Goal: Information Seeking & Learning: Find specific fact

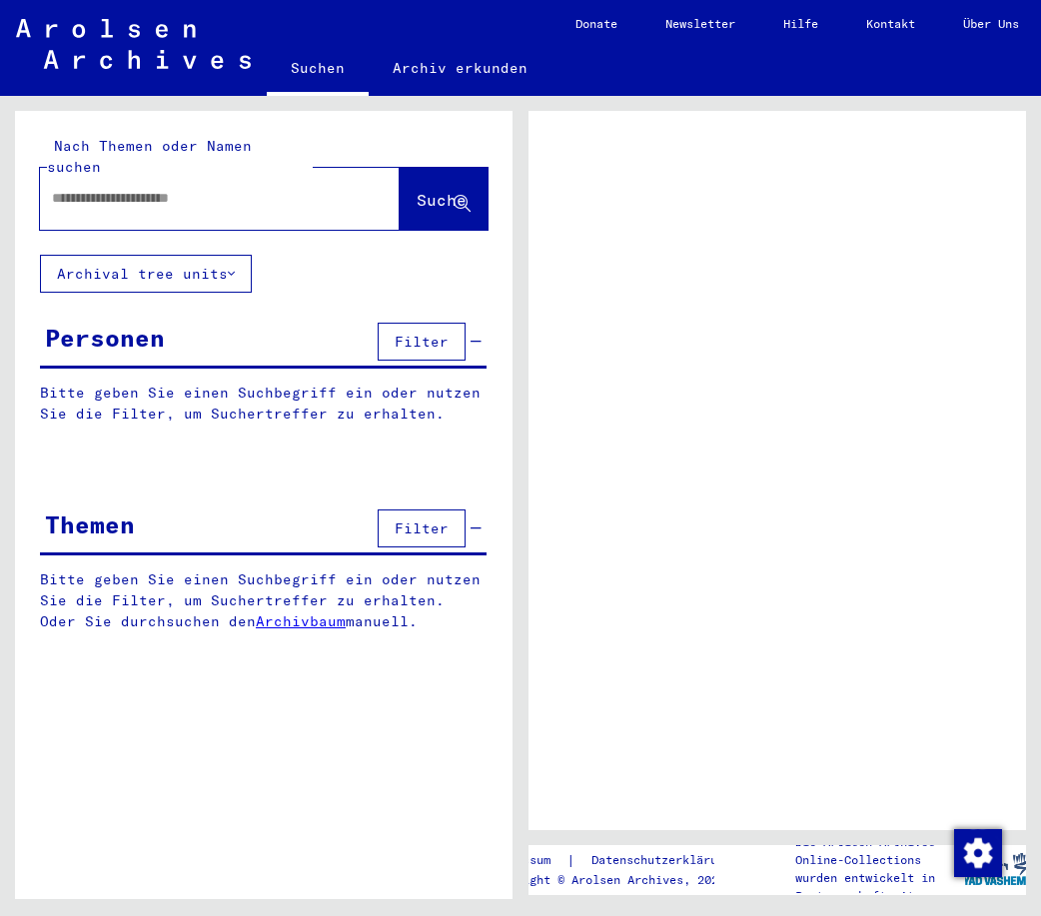
type input "*"
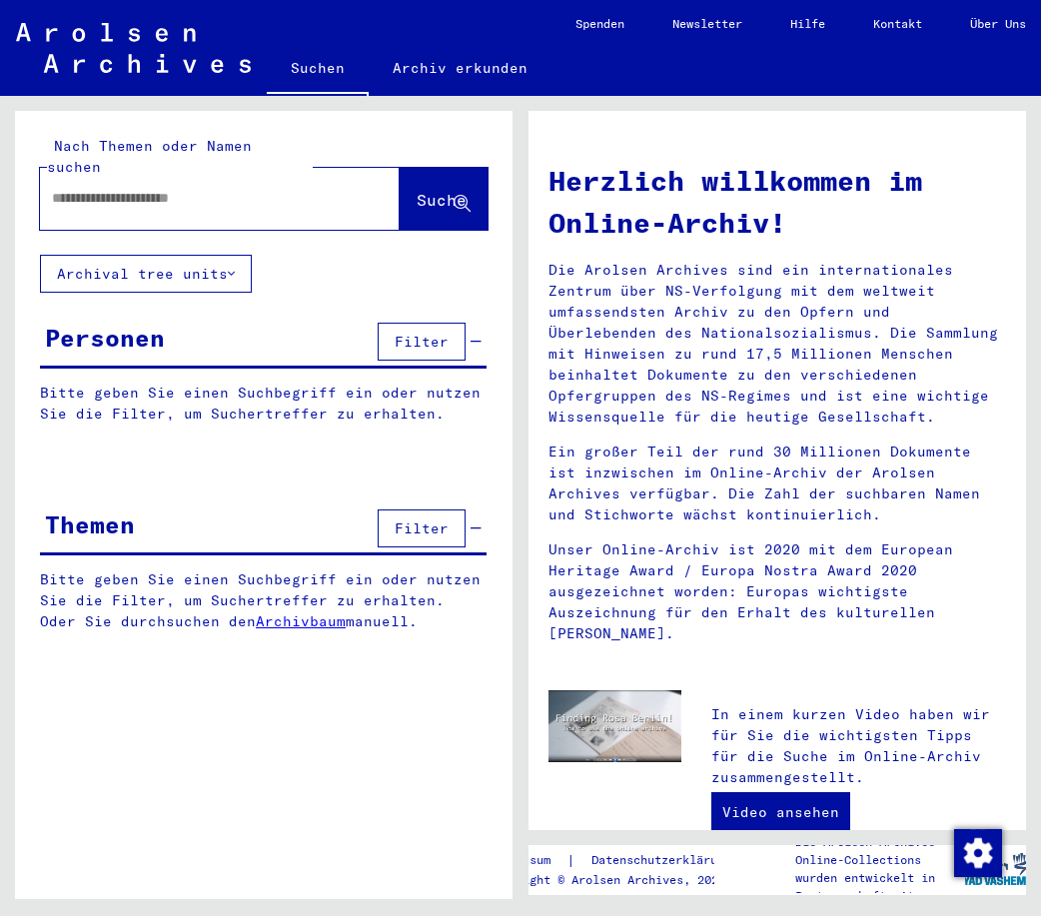
click at [186, 188] on input "text" at bounding box center [196, 198] width 288 height 21
type input "**********"
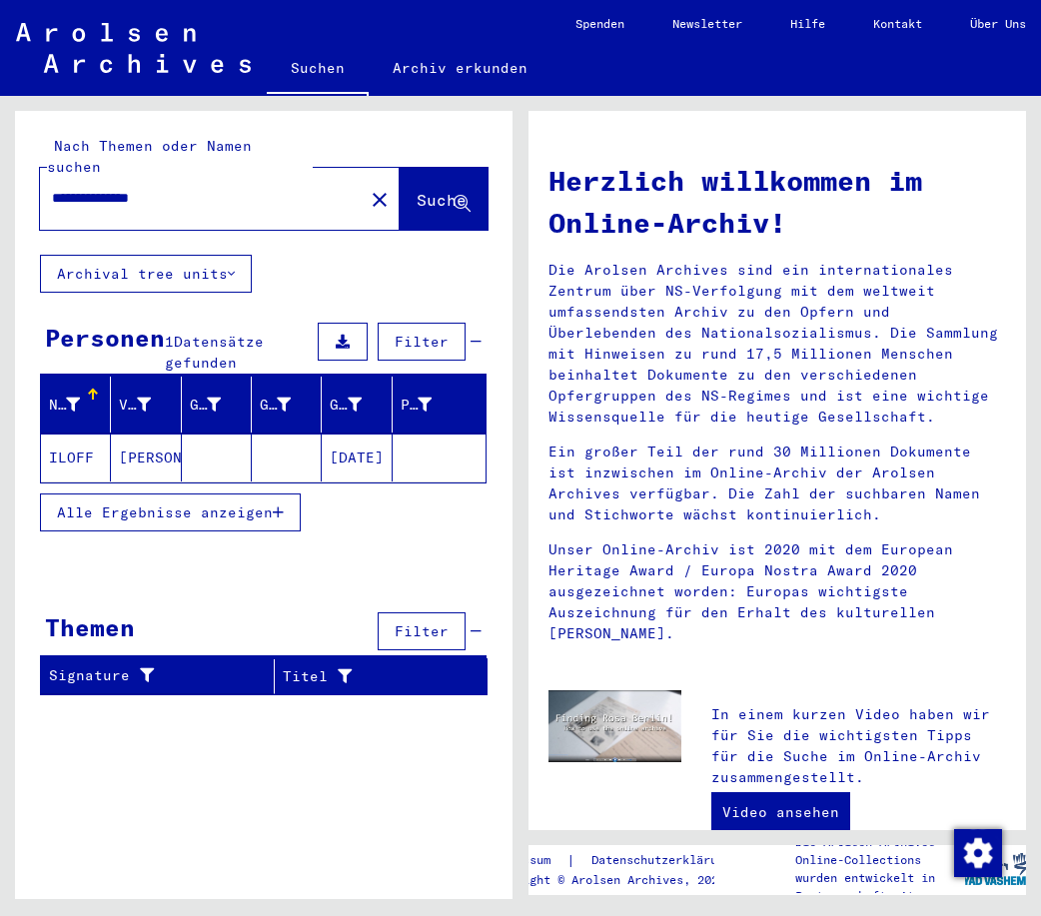
click at [131, 441] on mat-cell "[PERSON_NAME]" at bounding box center [146, 458] width 70 height 48
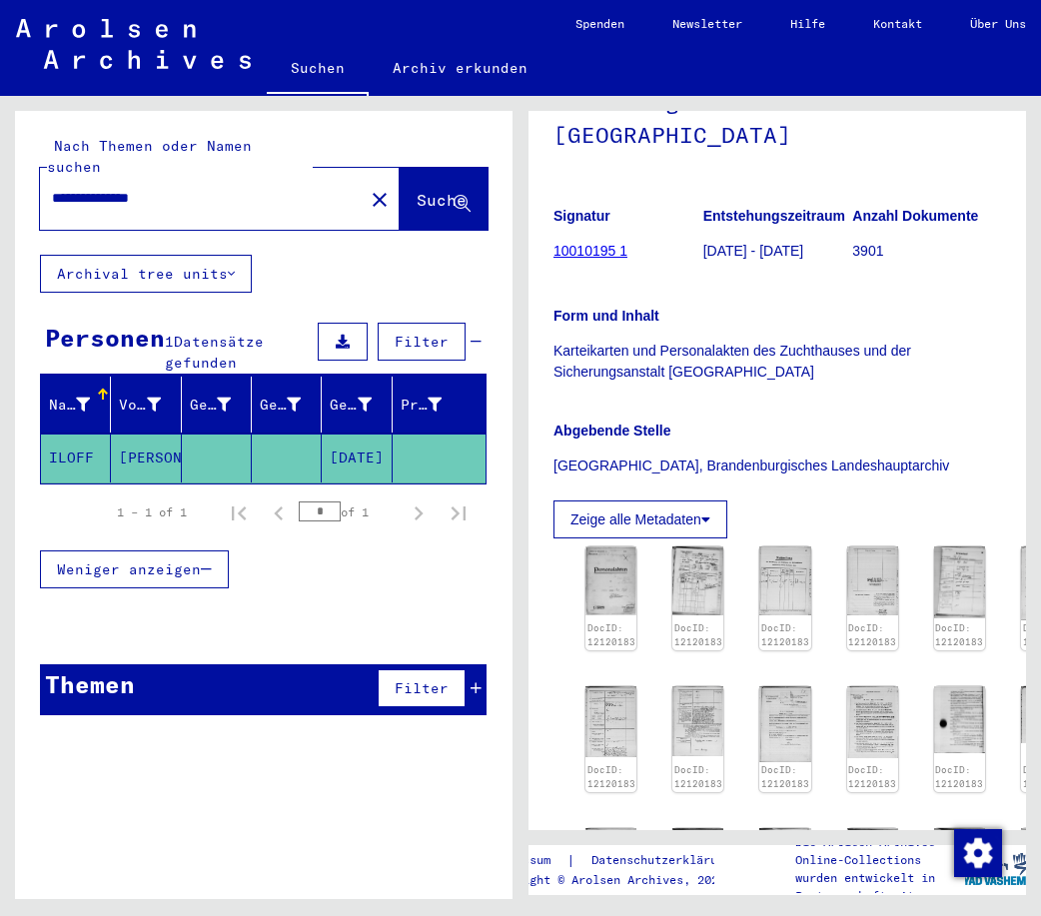
scroll to position [216, 0]
click at [607, 598] on img at bounding box center [611, 579] width 54 height 73
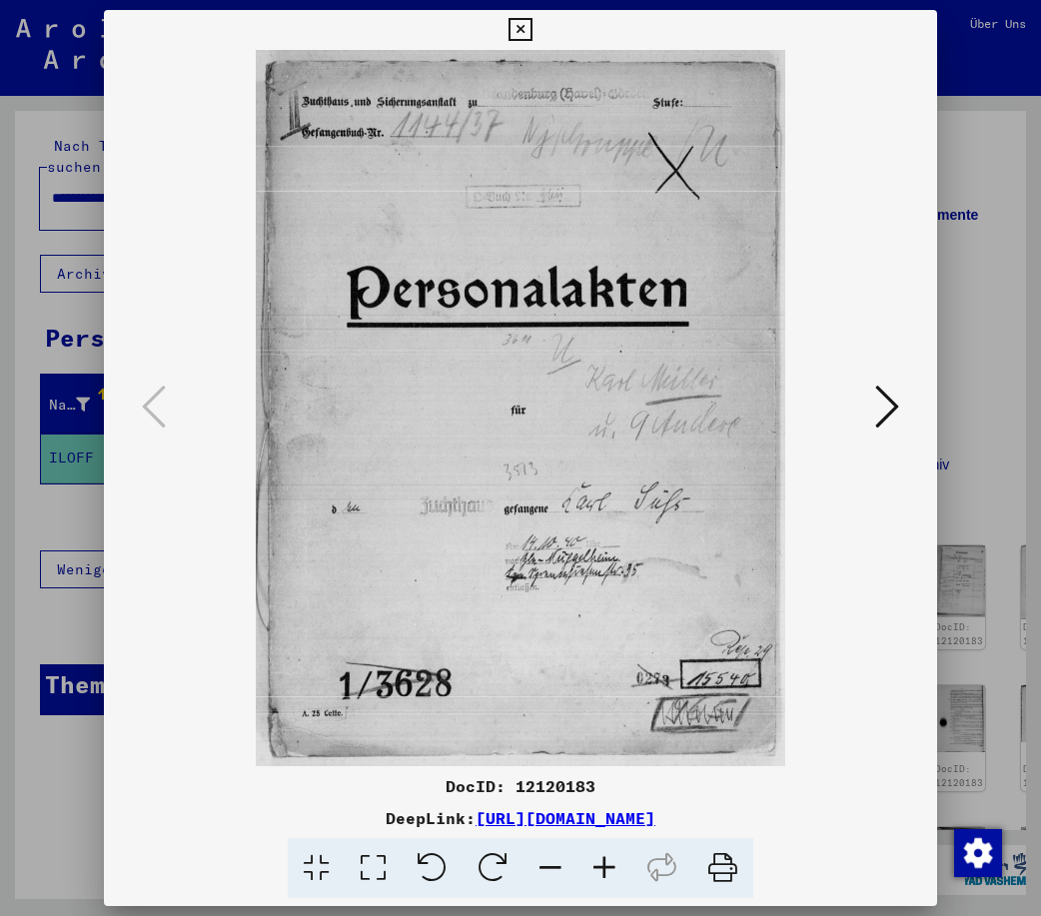
click at [888, 399] on icon at bounding box center [887, 407] width 24 height 48
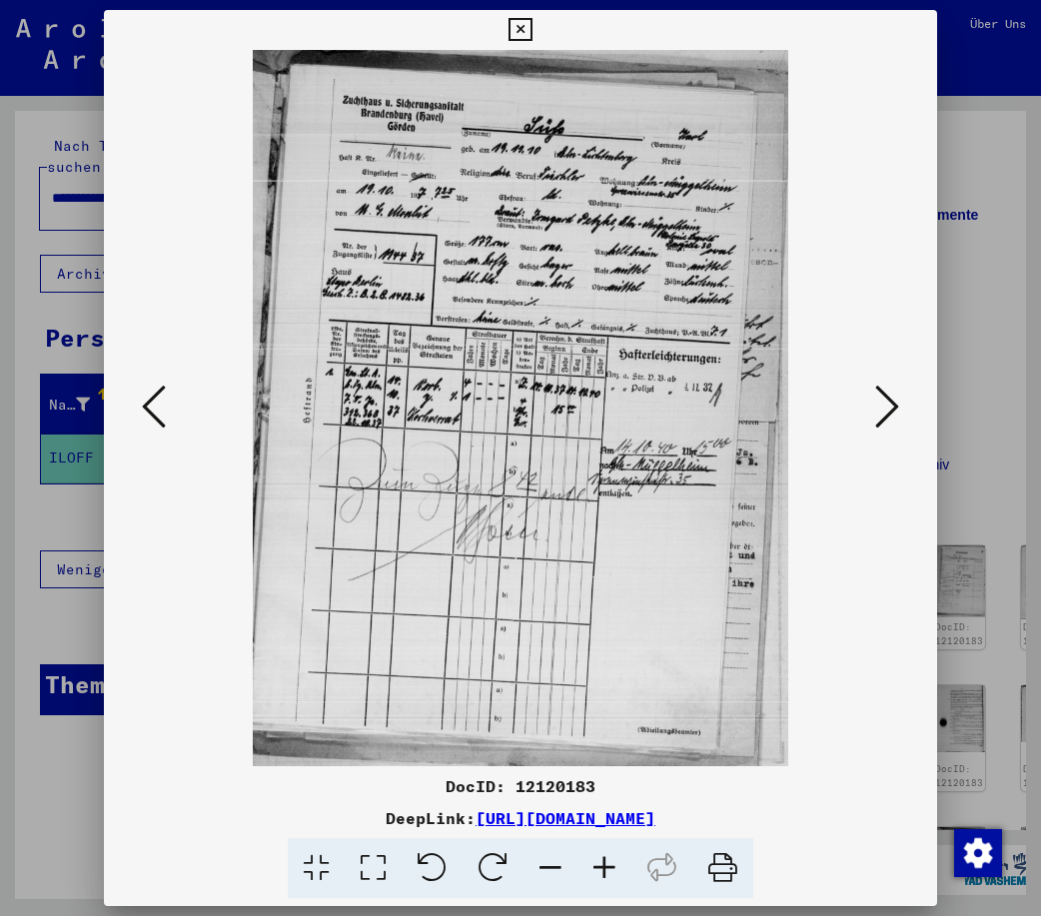
click at [898, 406] on icon at bounding box center [887, 407] width 24 height 48
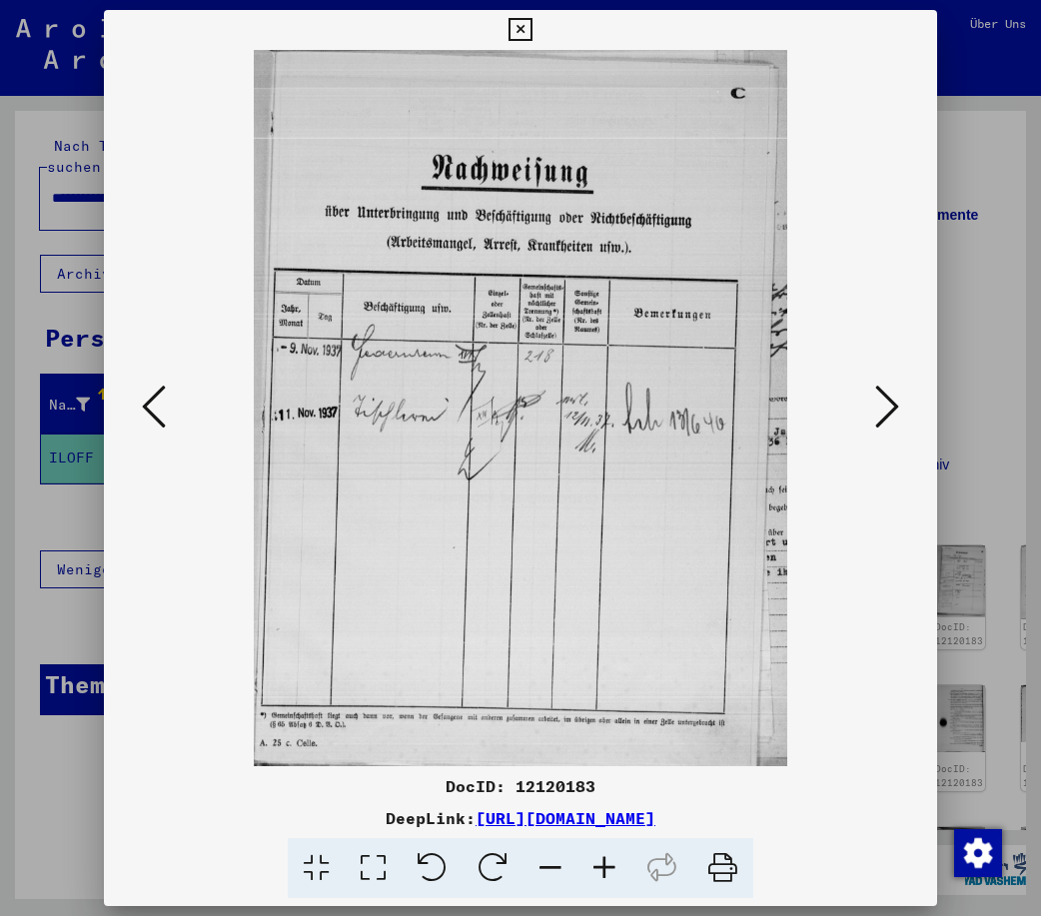
click at [898, 406] on icon at bounding box center [887, 407] width 24 height 48
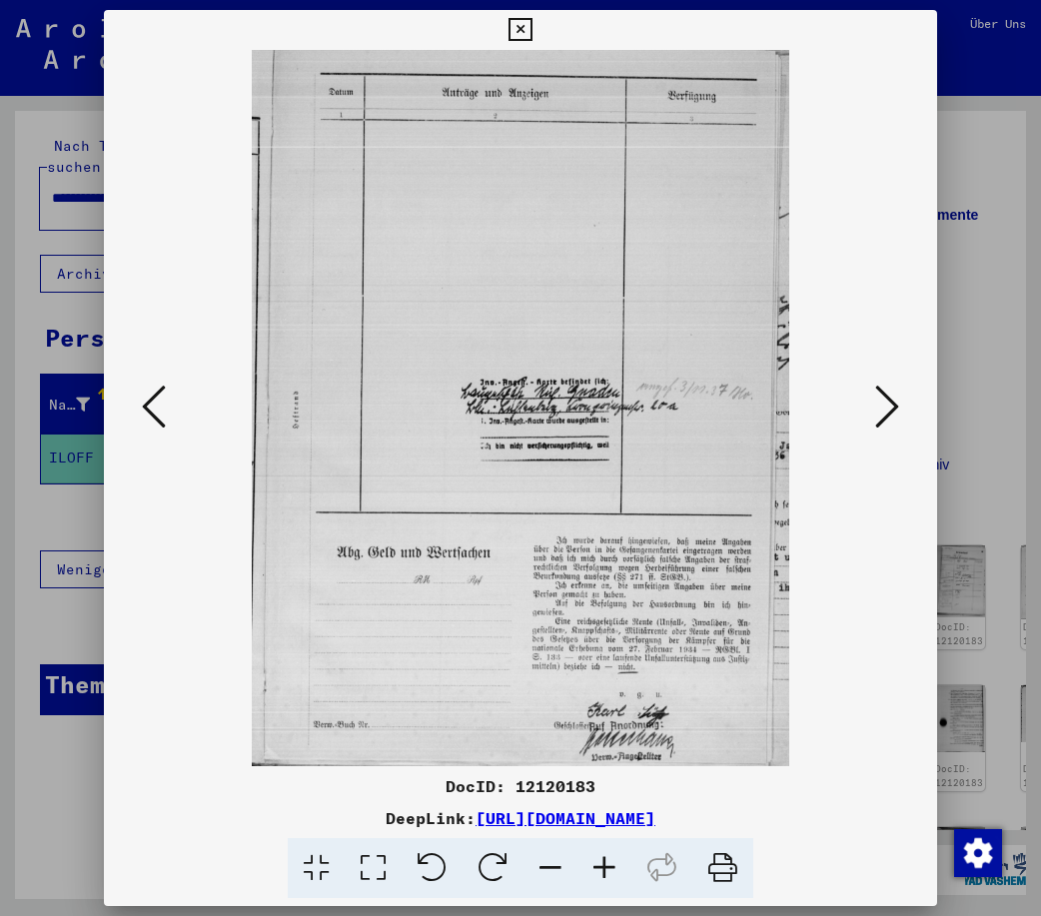
click at [898, 406] on icon at bounding box center [887, 407] width 24 height 48
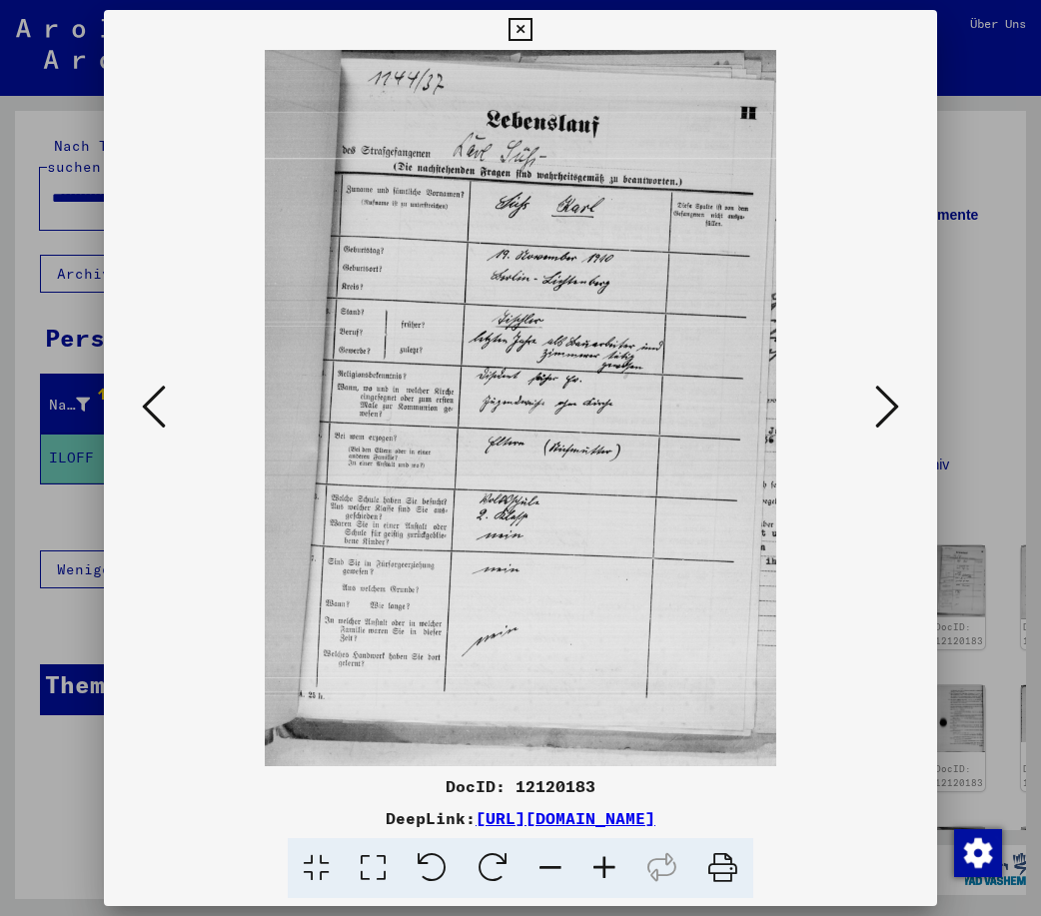
click at [887, 393] on icon at bounding box center [887, 407] width 24 height 48
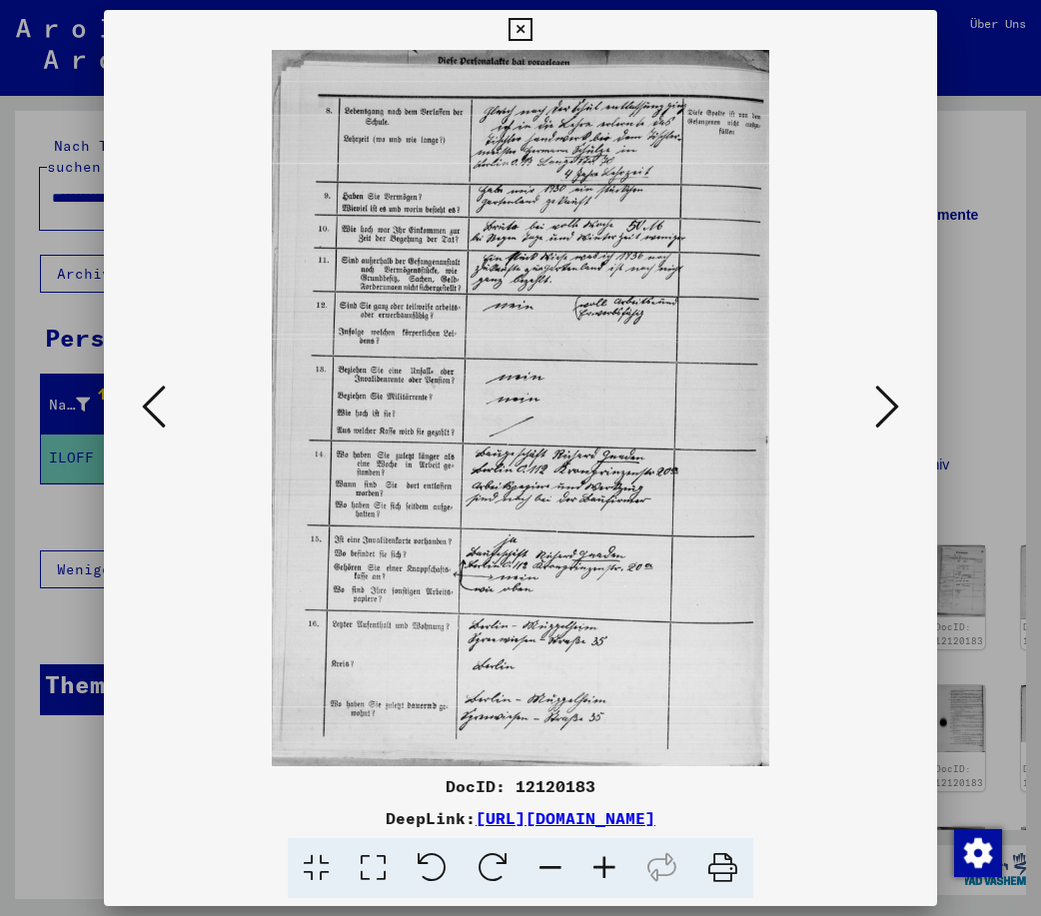
click at [887, 393] on icon at bounding box center [887, 407] width 24 height 48
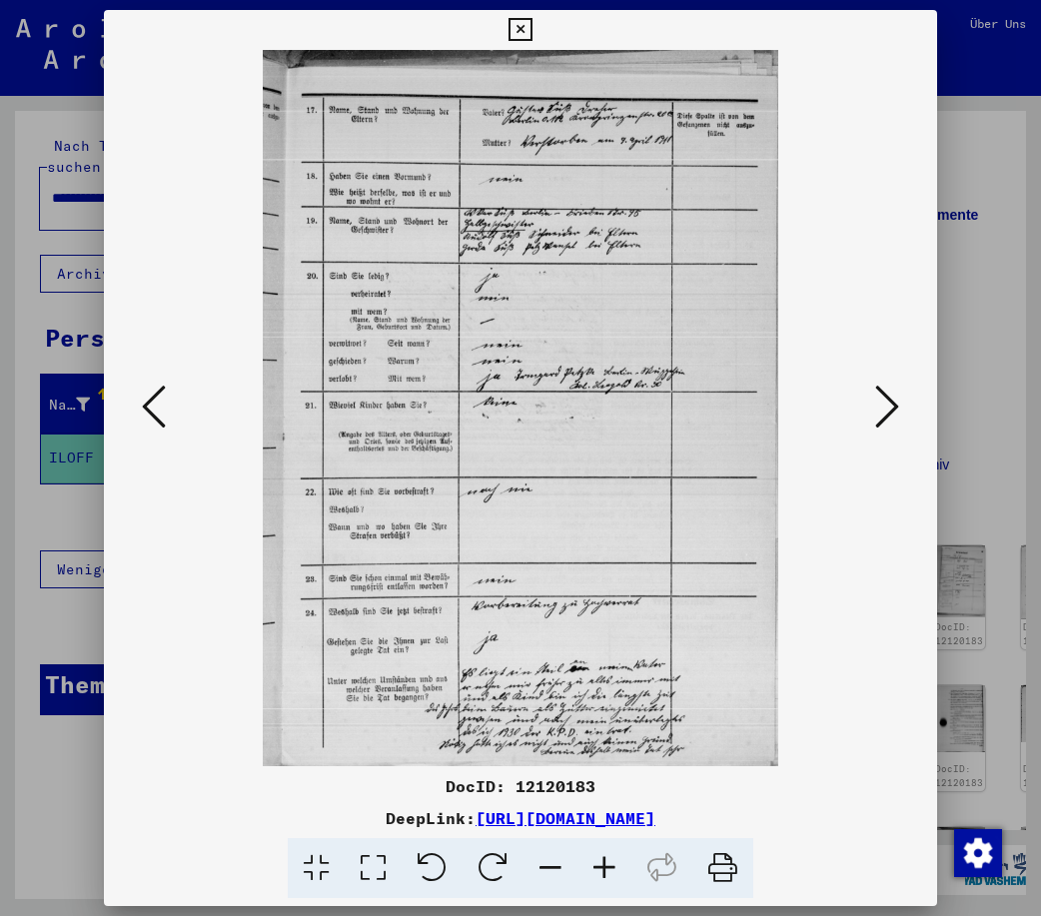
click at [887, 393] on icon at bounding box center [887, 407] width 24 height 48
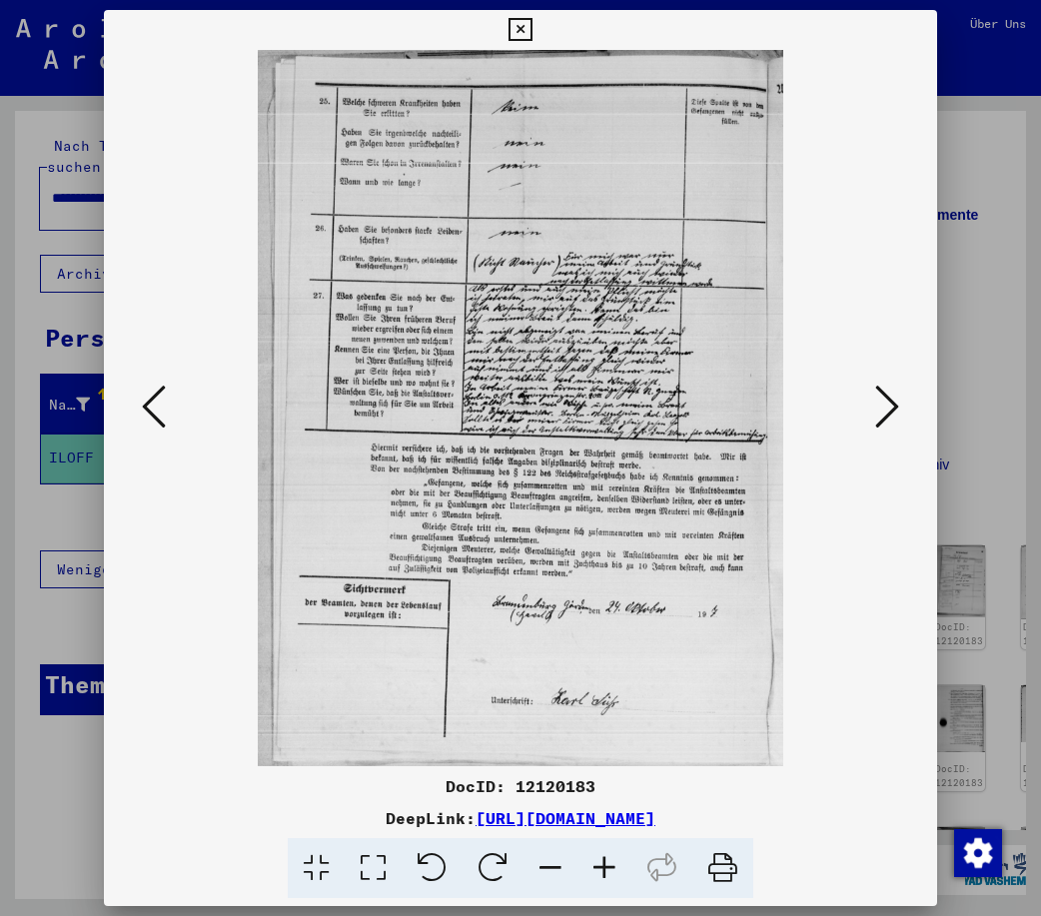
click at [887, 393] on icon at bounding box center [887, 407] width 24 height 48
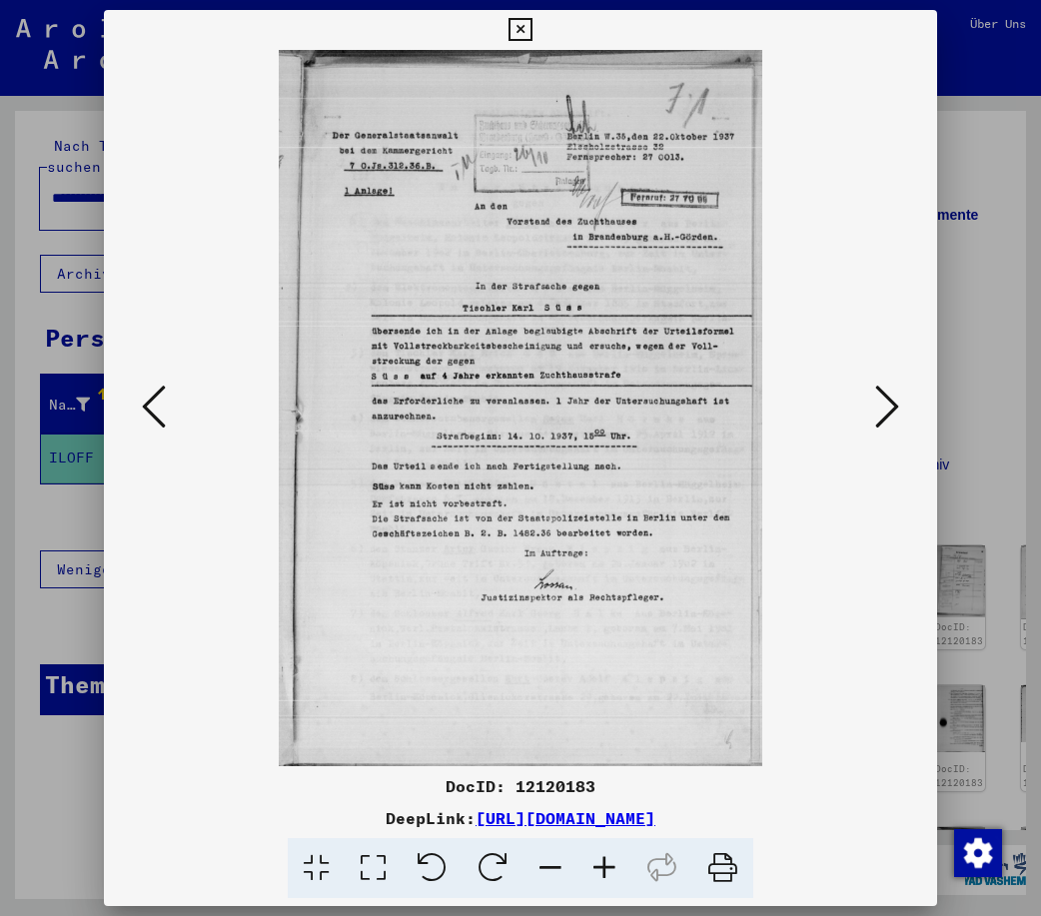
click at [887, 393] on icon at bounding box center [887, 407] width 24 height 48
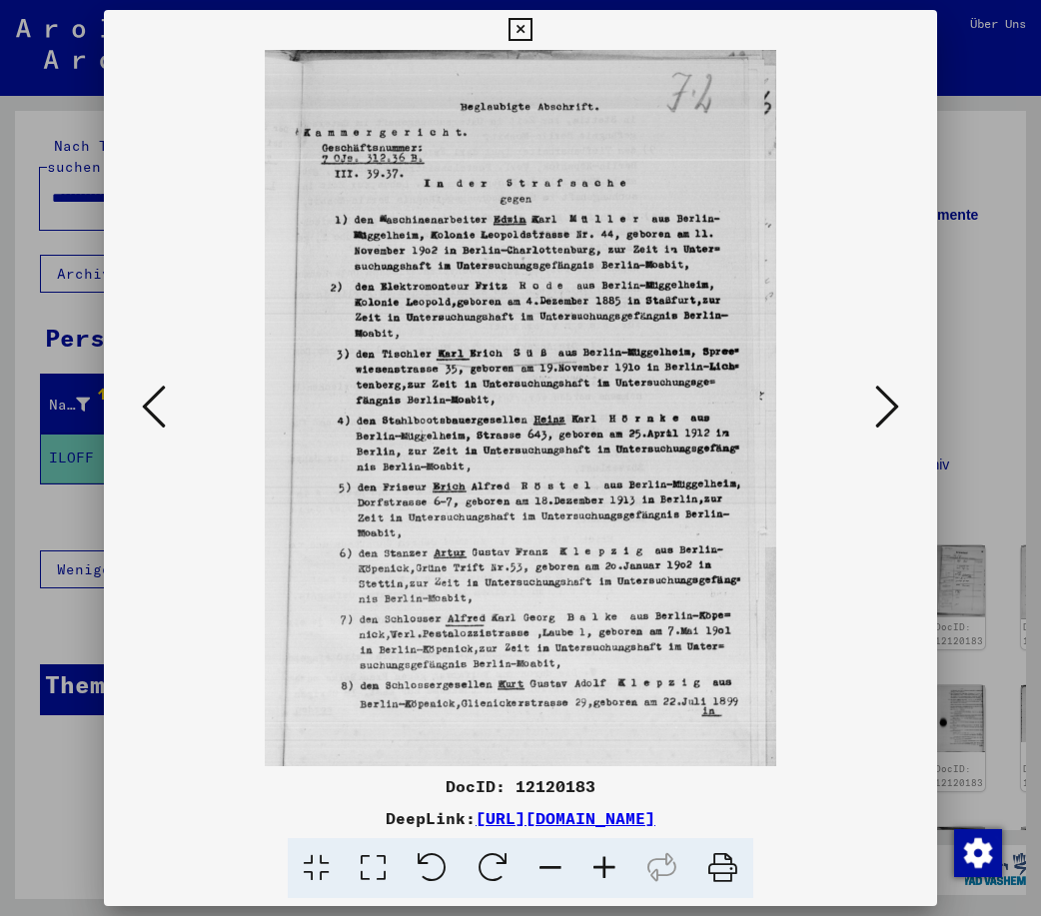
click at [887, 410] on icon at bounding box center [887, 407] width 24 height 48
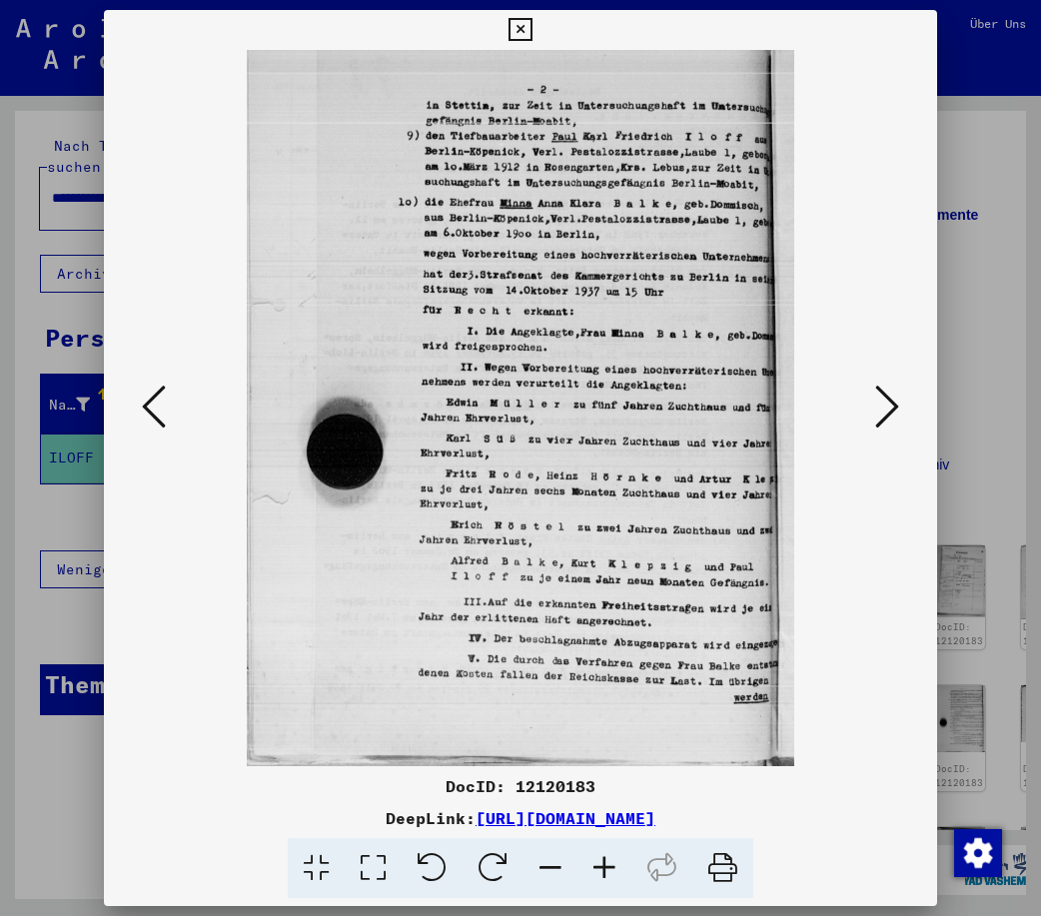
click at [716, 187] on img at bounding box center [520, 408] width 697 height 716
click at [599, 860] on icon at bounding box center [604, 868] width 54 height 61
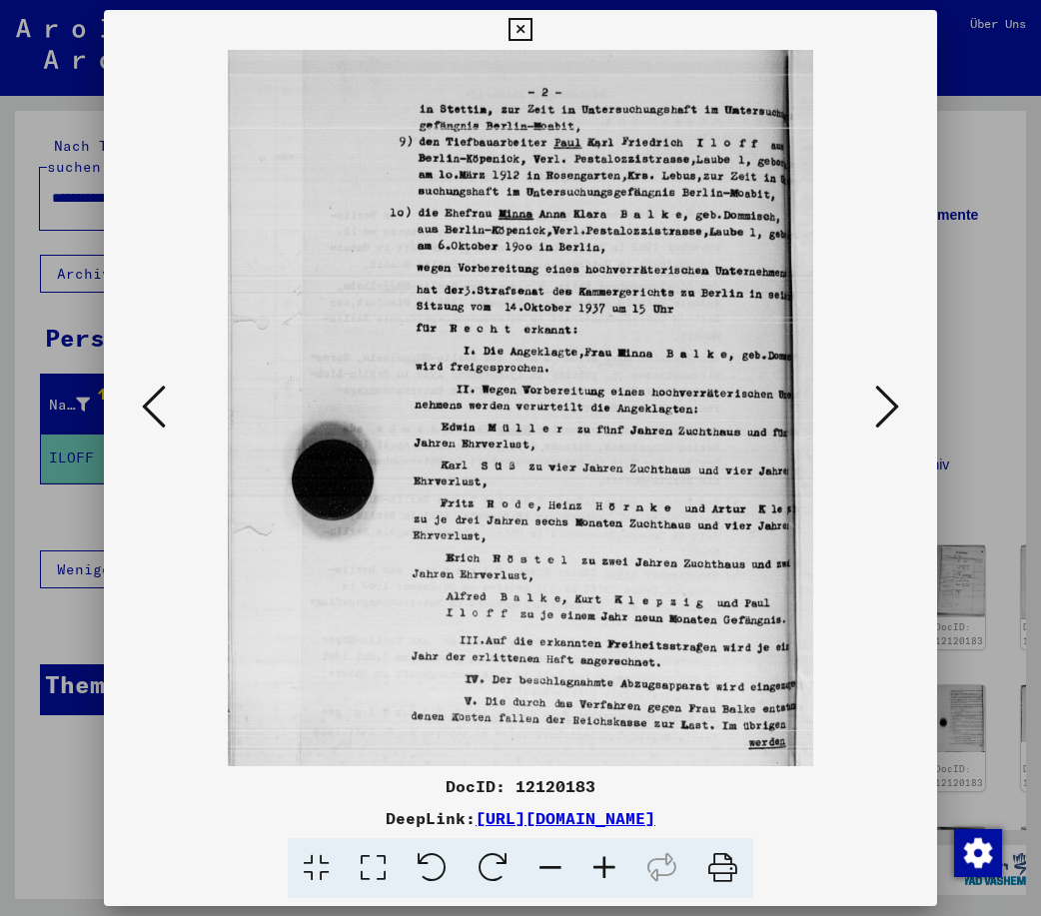
click at [599, 860] on icon at bounding box center [604, 868] width 54 height 61
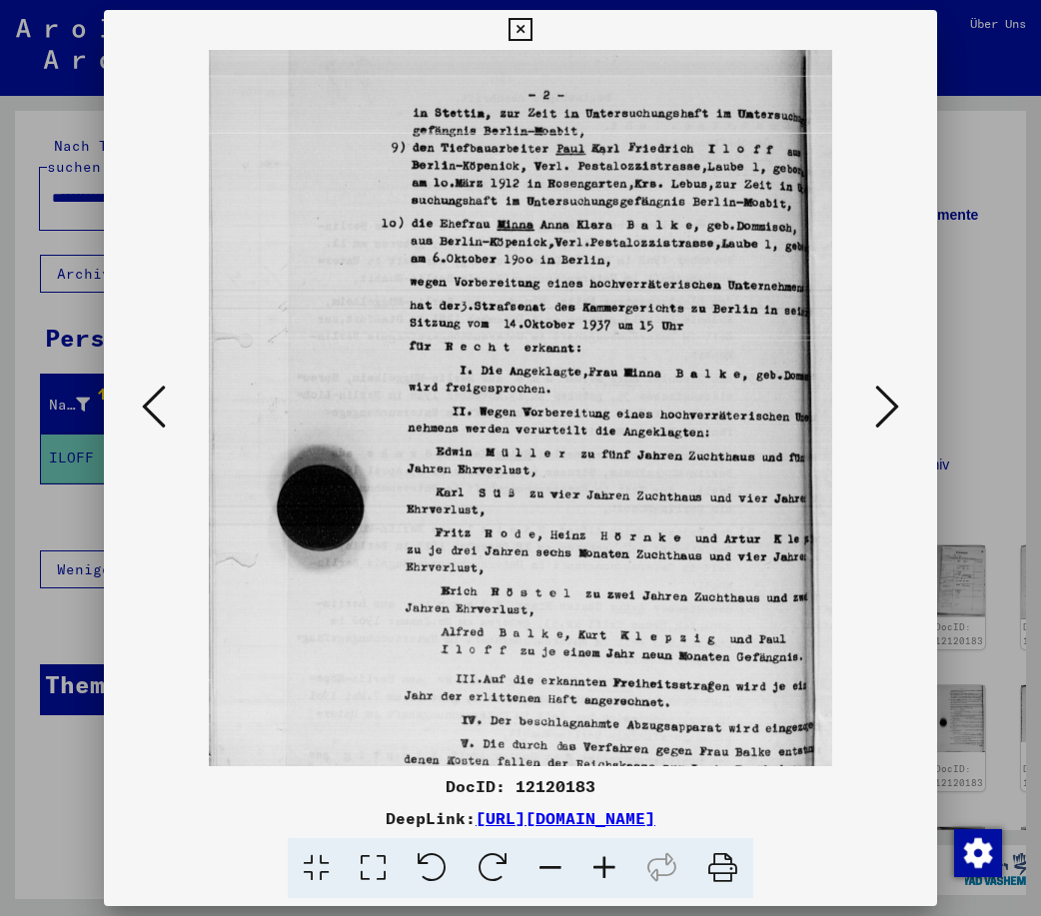
click at [599, 860] on icon at bounding box center [604, 868] width 54 height 61
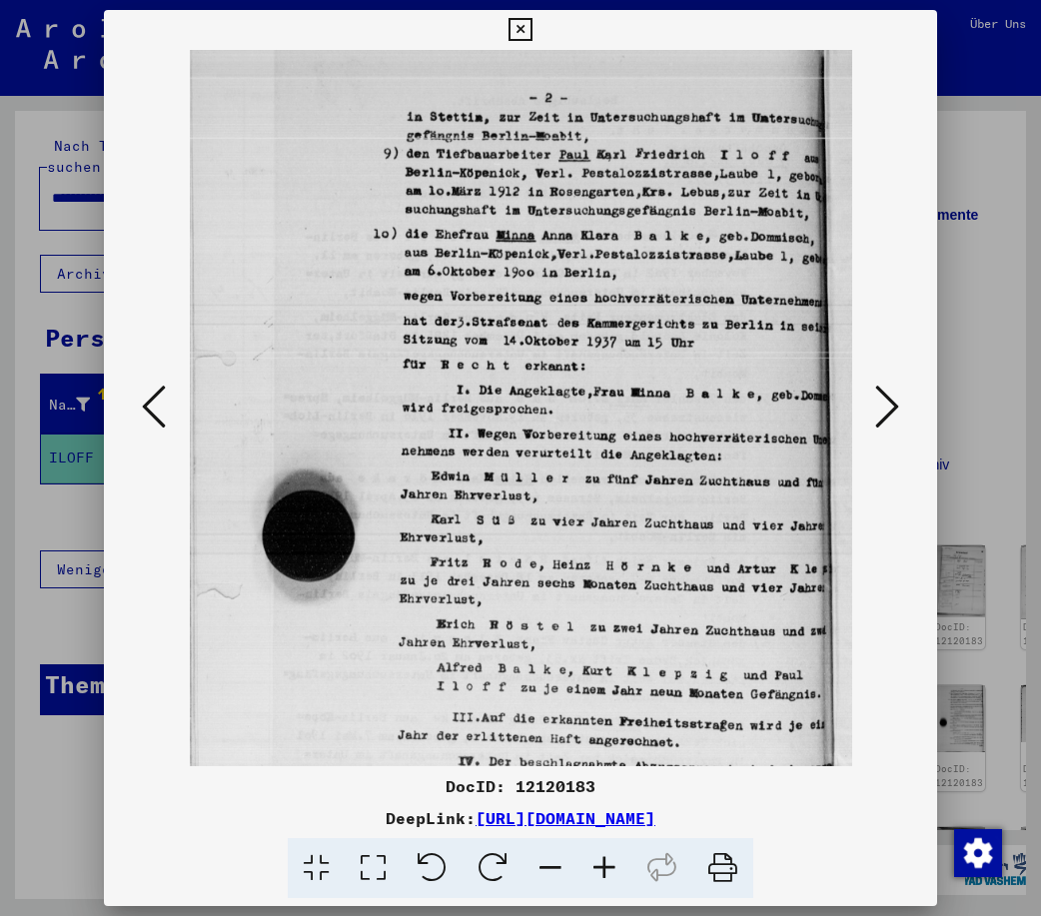
click at [599, 860] on icon at bounding box center [604, 868] width 54 height 61
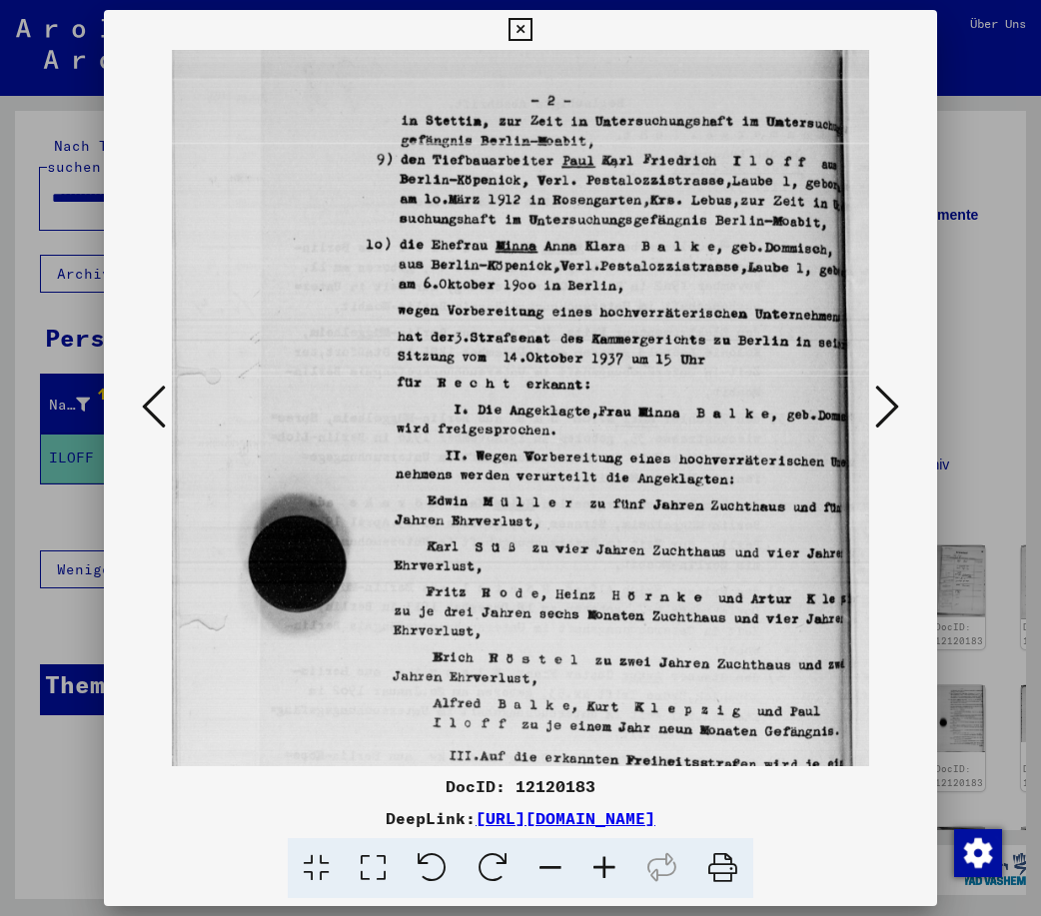
click at [599, 860] on icon at bounding box center [604, 868] width 54 height 61
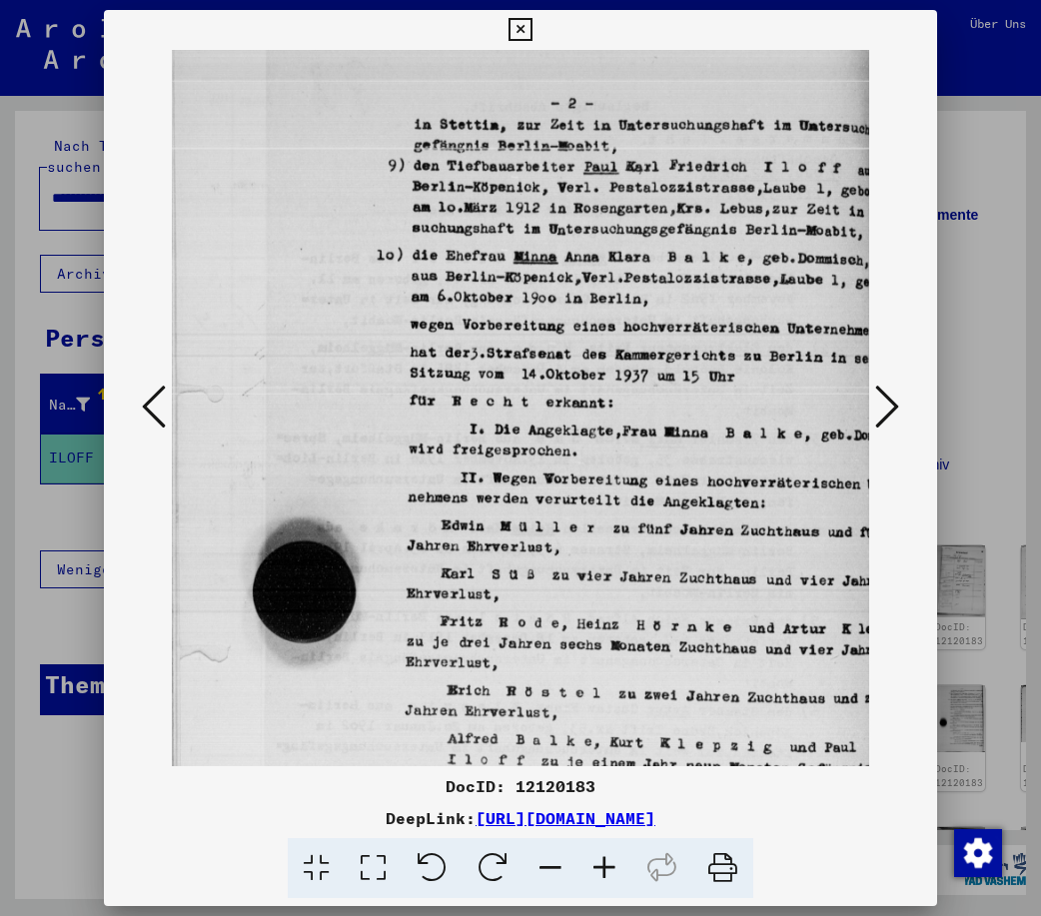
click at [599, 860] on icon at bounding box center [604, 868] width 54 height 61
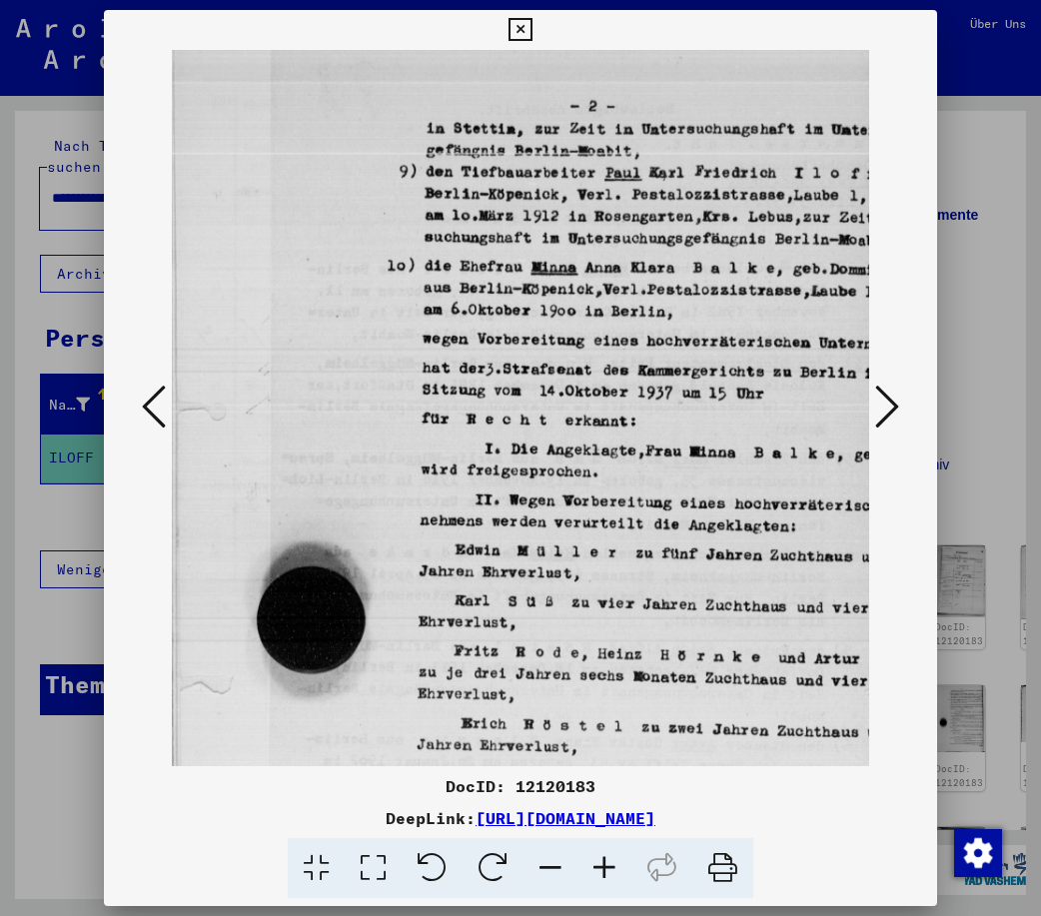
click at [599, 860] on icon at bounding box center [604, 868] width 54 height 61
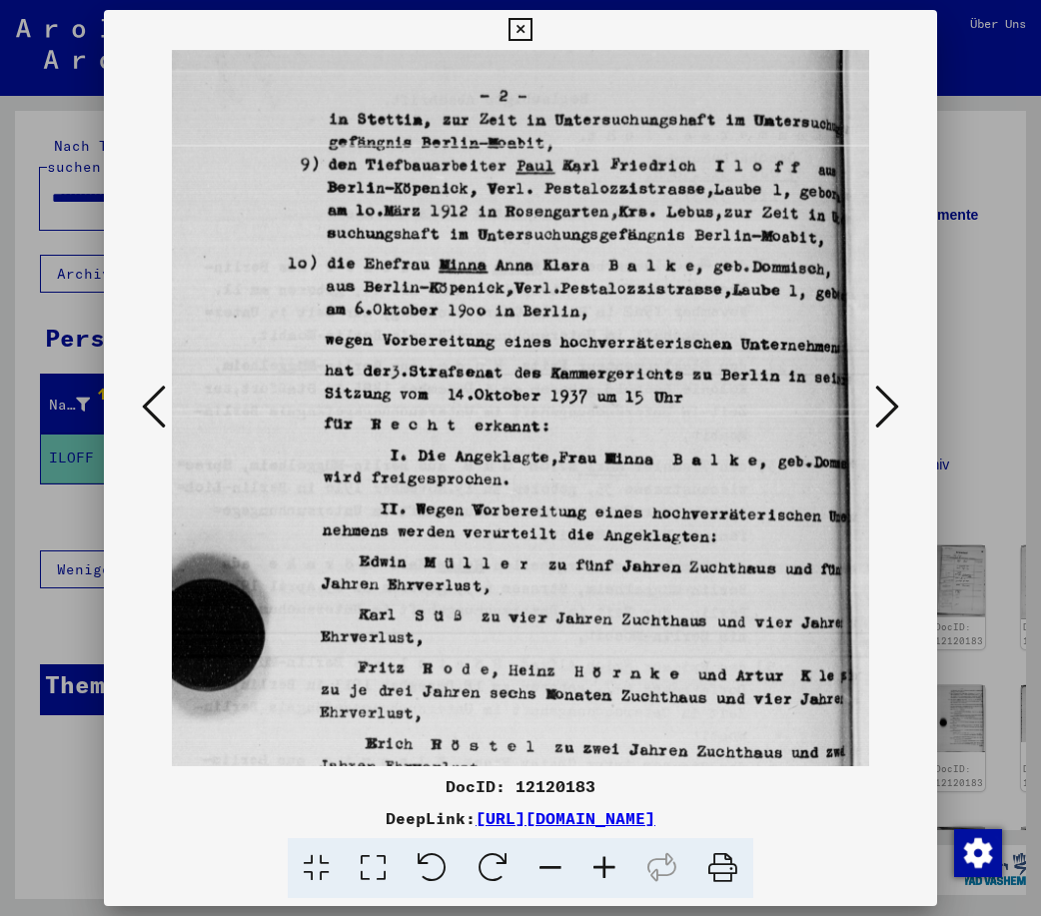
scroll to position [11, 110]
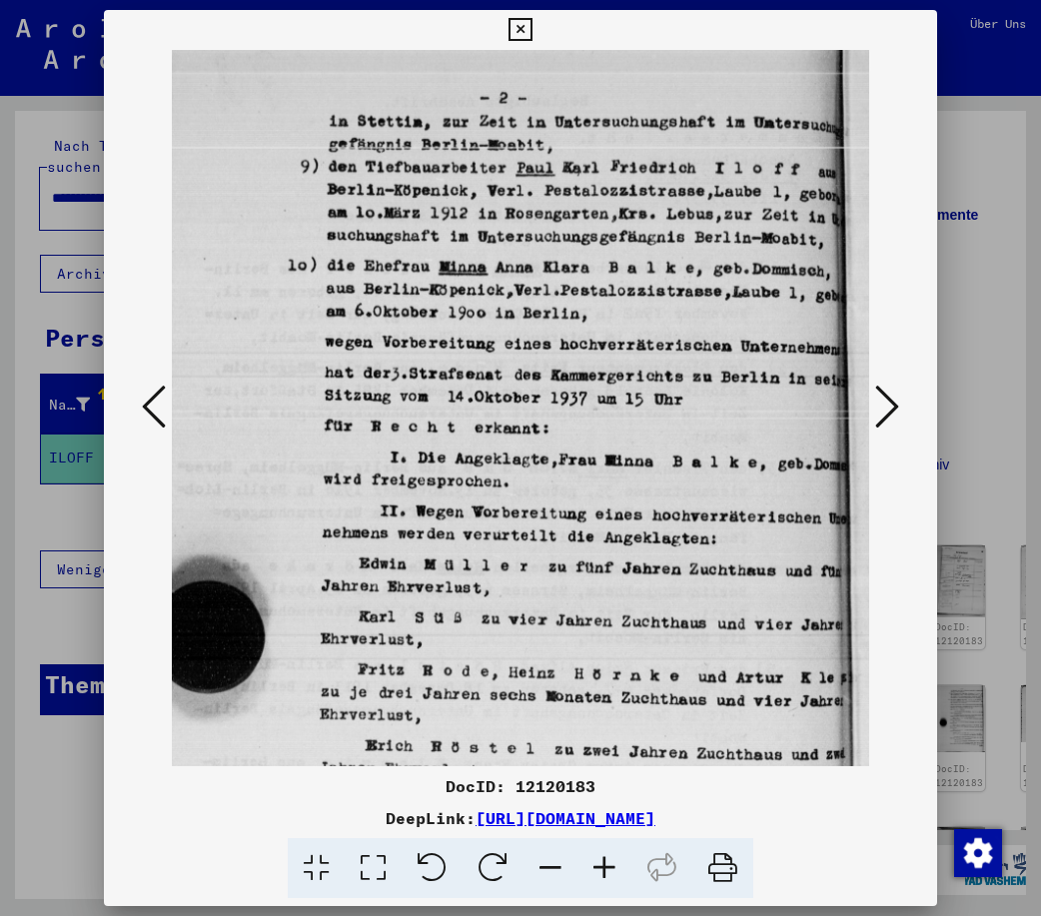
drag, startPoint x: 722, startPoint y: 606, endPoint x: 473, endPoint y: 595, distance: 250.0
click at [473, 595] on img at bounding box center [469, 572] width 815 height 1066
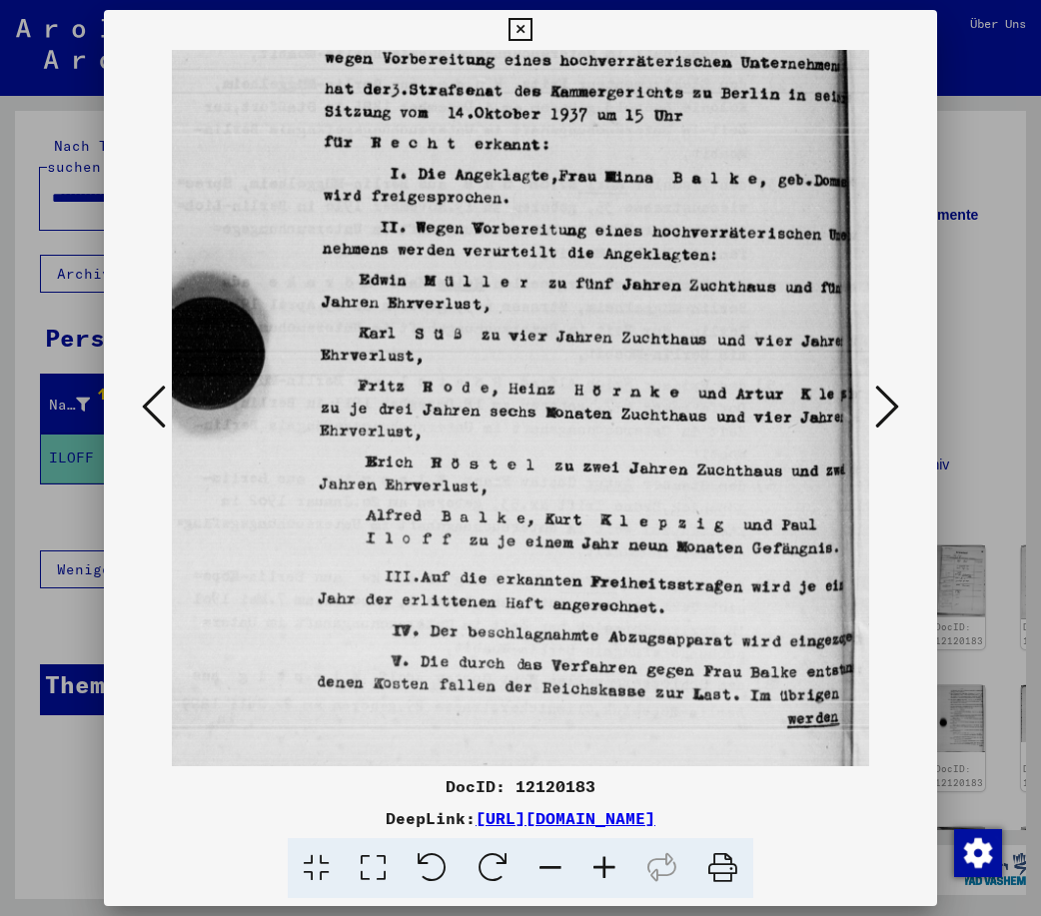
scroll to position [350, 110]
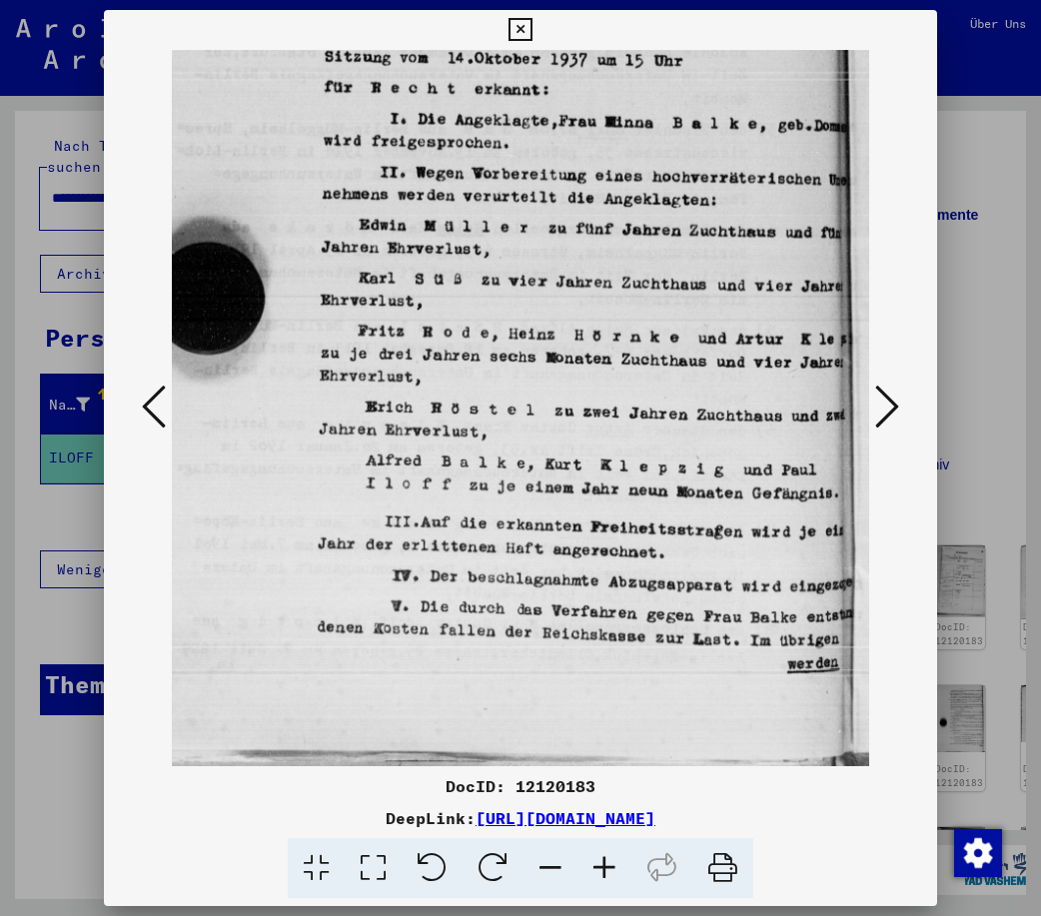
drag, startPoint x: 567, startPoint y: 609, endPoint x: 404, endPoint y: 188, distance: 452.3
click at [404, 188] on img at bounding box center [469, 233] width 815 height 1066
click at [894, 396] on icon at bounding box center [887, 407] width 24 height 48
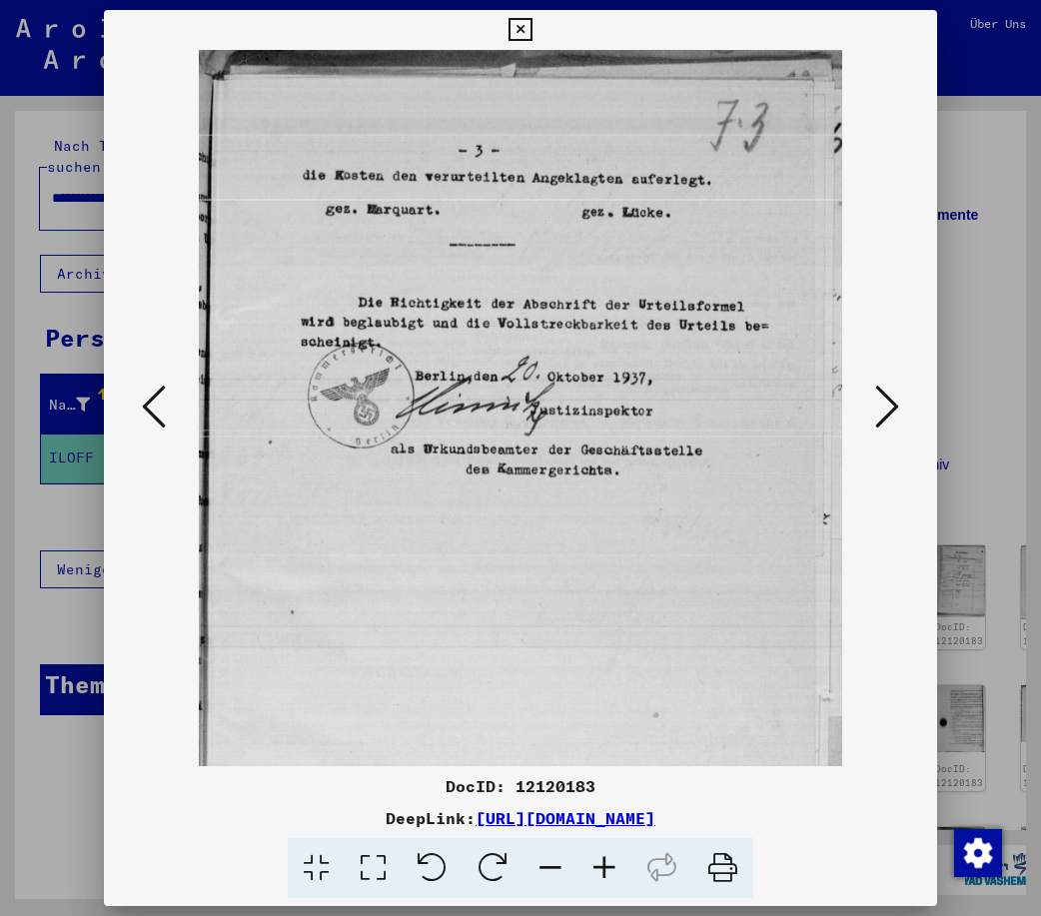
scroll to position [0, 0]
click at [894, 396] on icon at bounding box center [887, 407] width 24 height 48
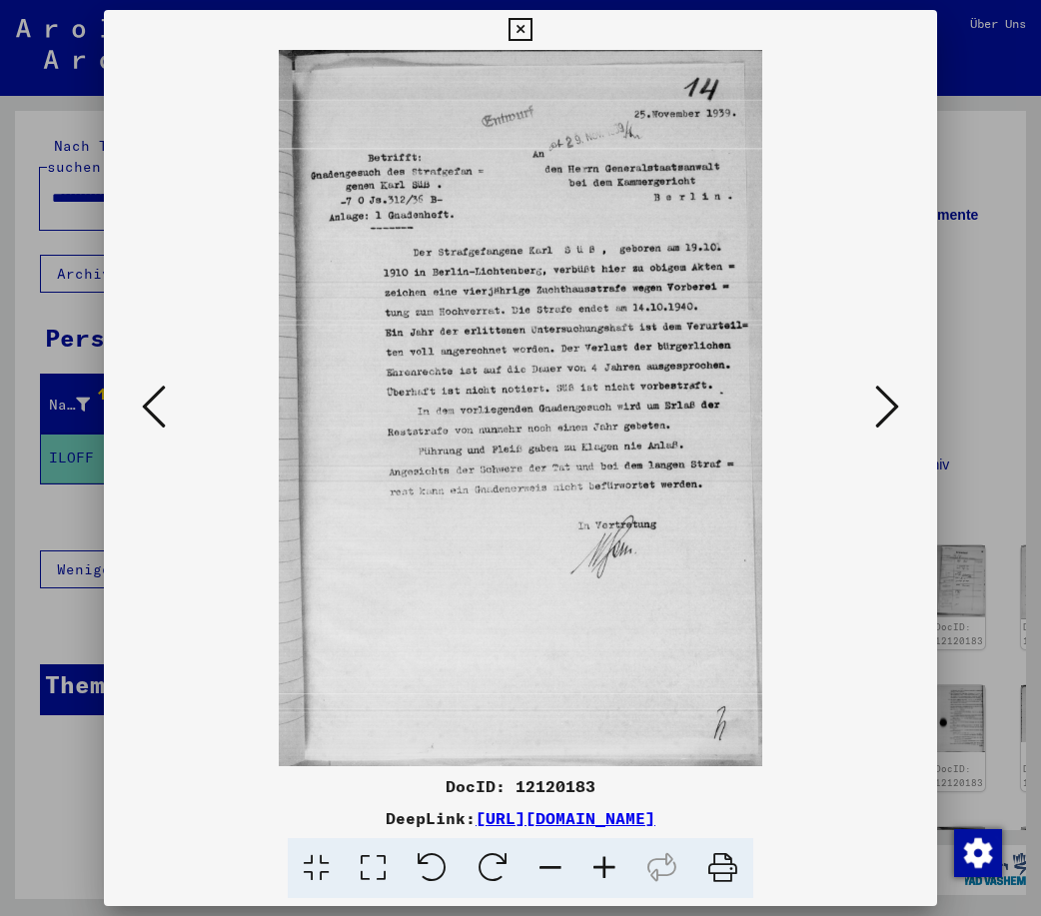
click at [892, 396] on icon at bounding box center [887, 407] width 24 height 48
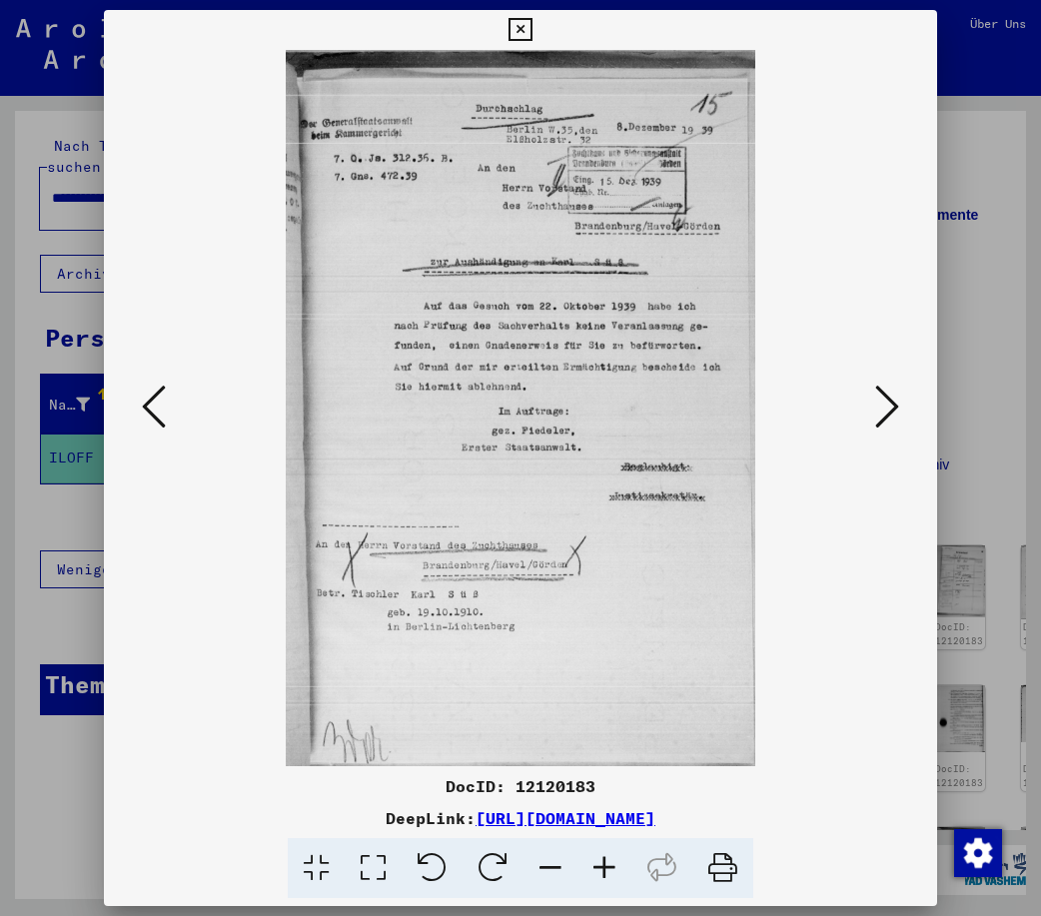
click at [892, 396] on icon at bounding box center [887, 407] width 24 height 48
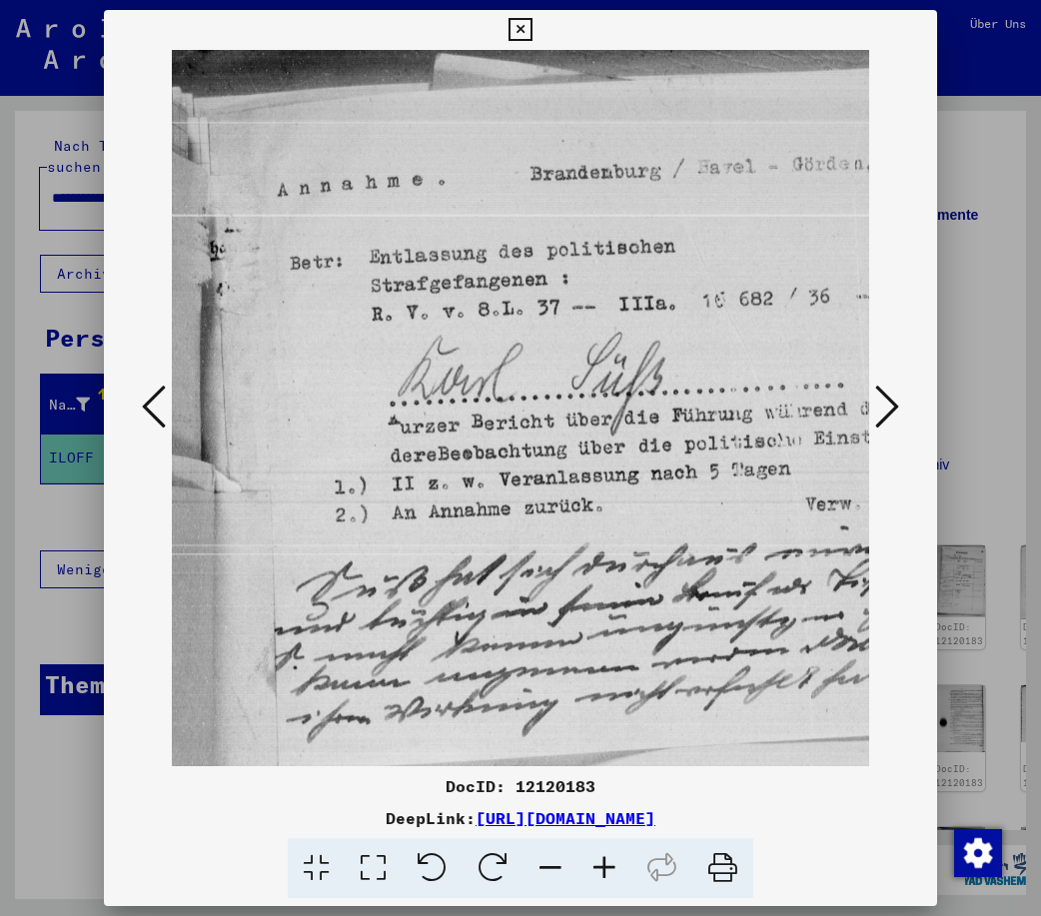
click at [892, 396] on icon at bounding box center [887, 407] width 24 height 48
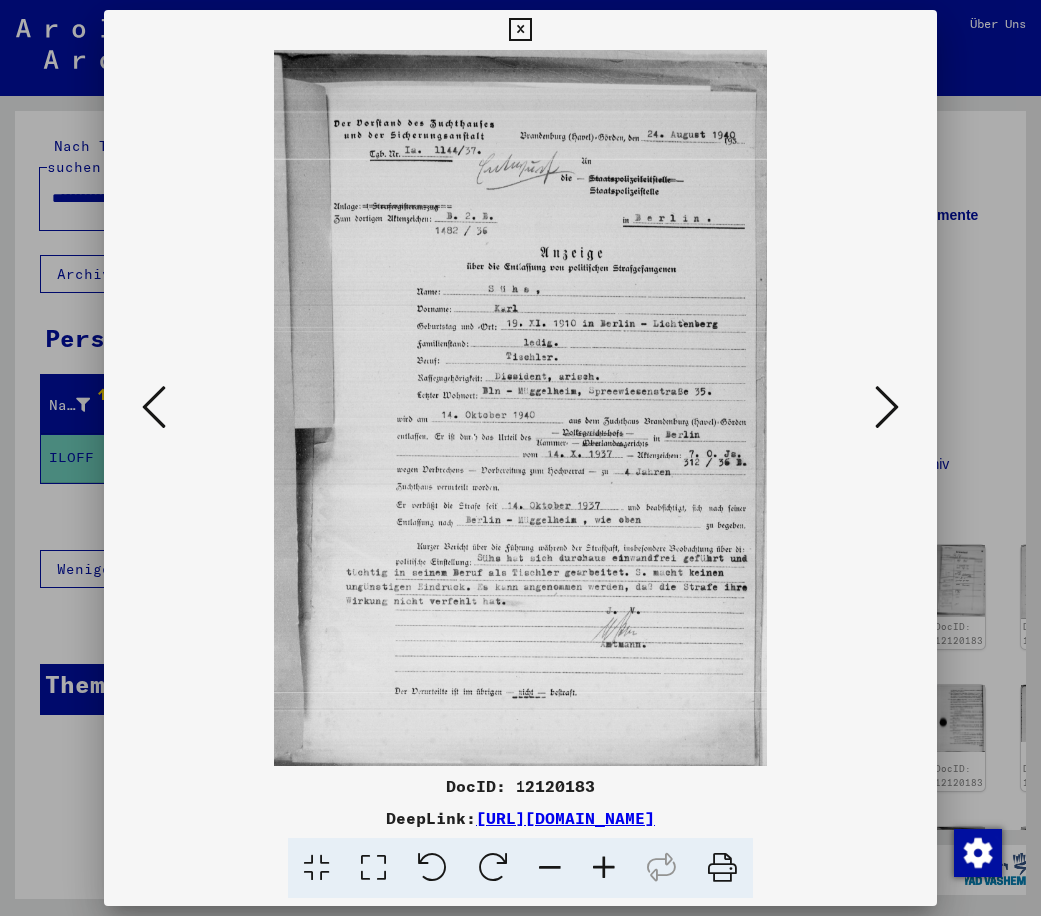
click at [884, 407] on icon at bounding box center [887, 407] width 24 height 48
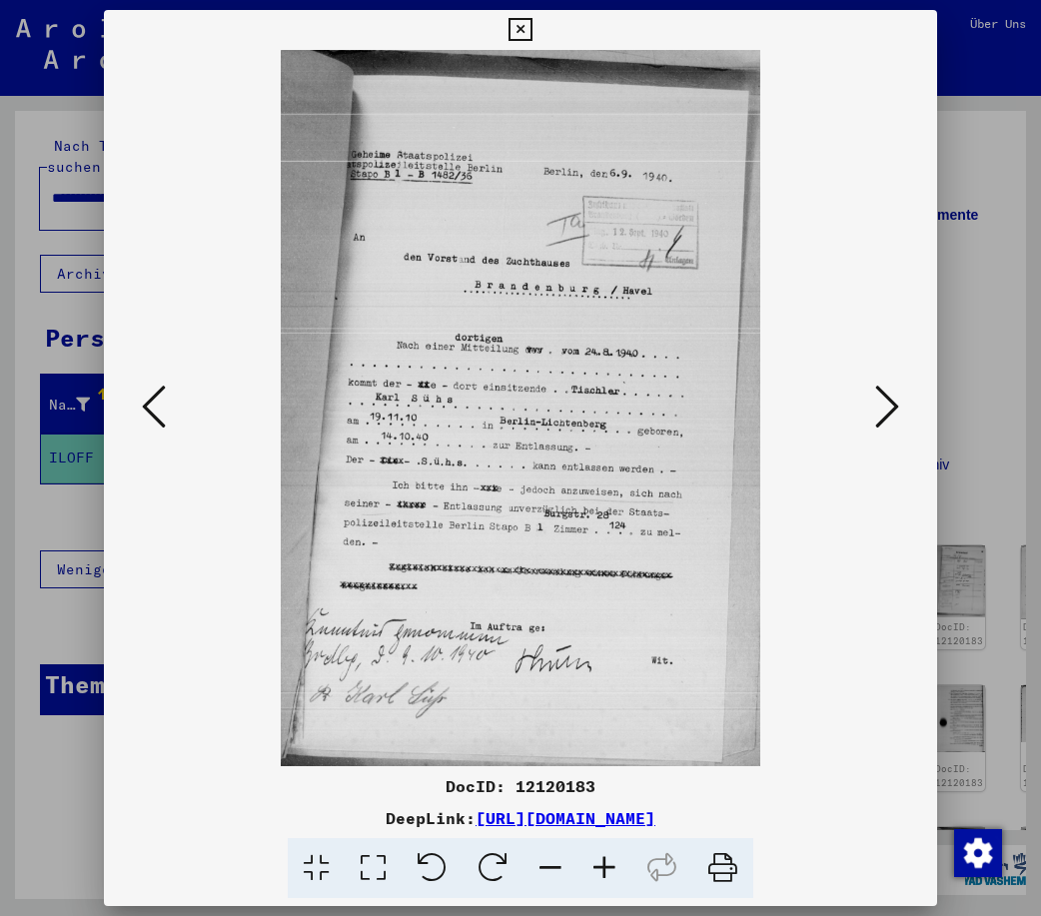
click at [884, 407] on icon at bounding box center [887, 407] width 24 height 48
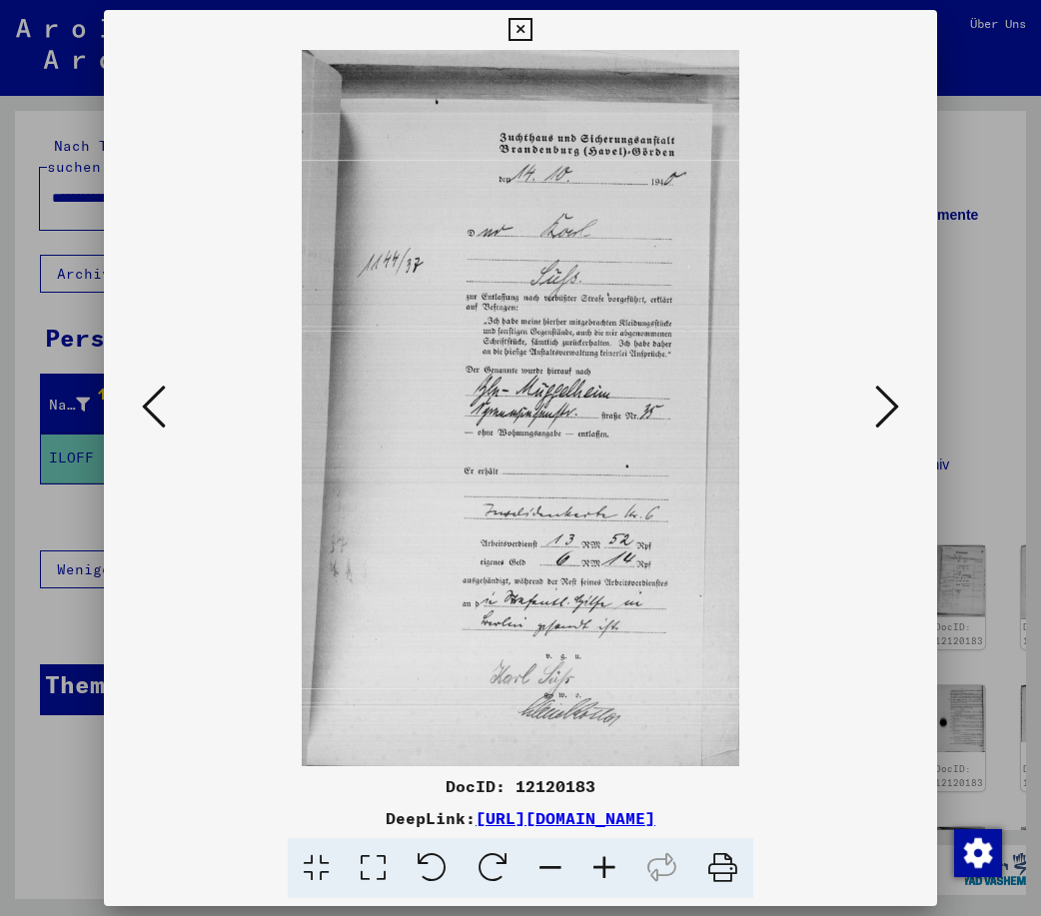
click at [884, 407] on icon at bounding box center [887, 407] width 24 height 48
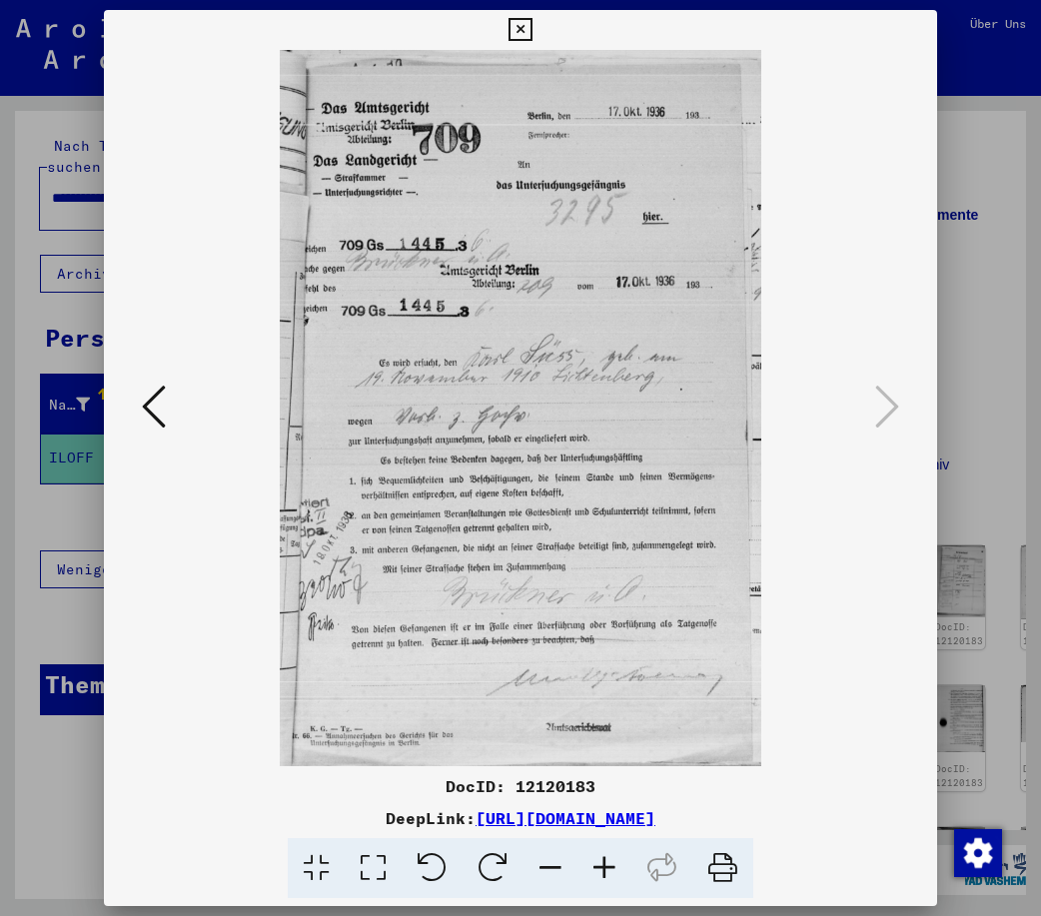
click at [531, 20] on icon at bounding box center [519, 30] width 23 height 24
